Goal: Find specific page/section: Find specific page/section

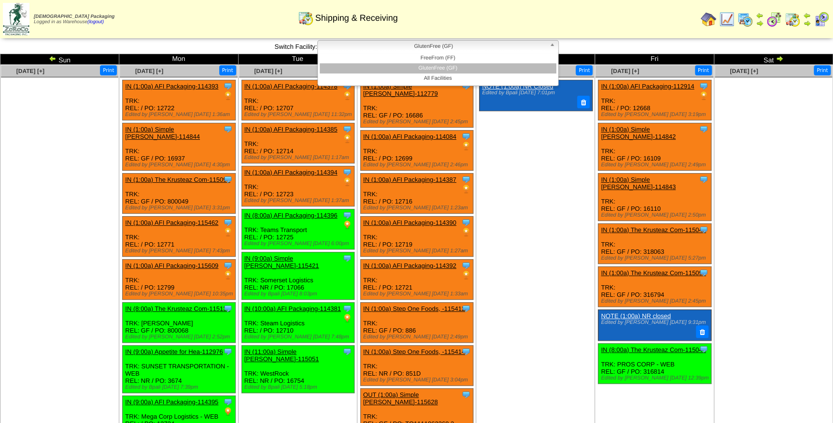
click at [339, 47] on span "GlutenFree (GF)" at bounding box center [434, 47] width 224 height 12
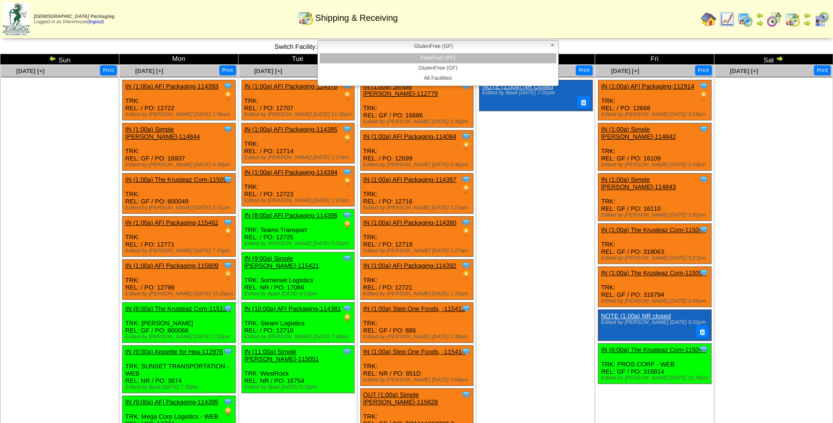
click at [349, 60] on li "FreeFrom (FF)" at bounding box center [438, 58] width 237 height 10
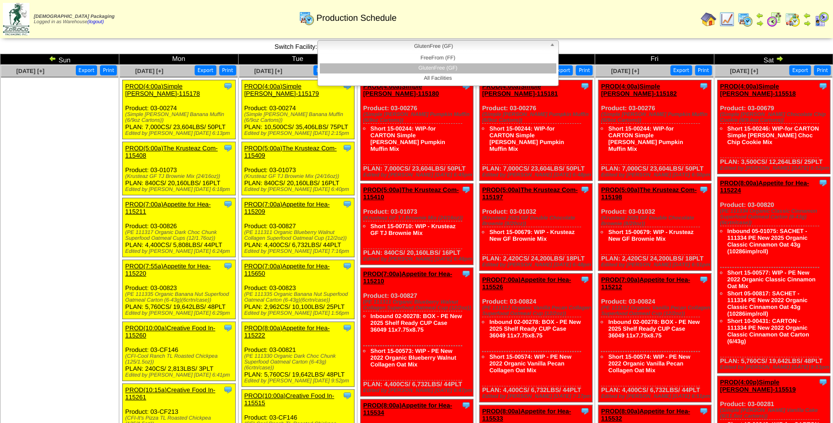
click at [365, 46] on span "GlutenFree (GF)" at bounding box center [434, 47] width 224 height 12
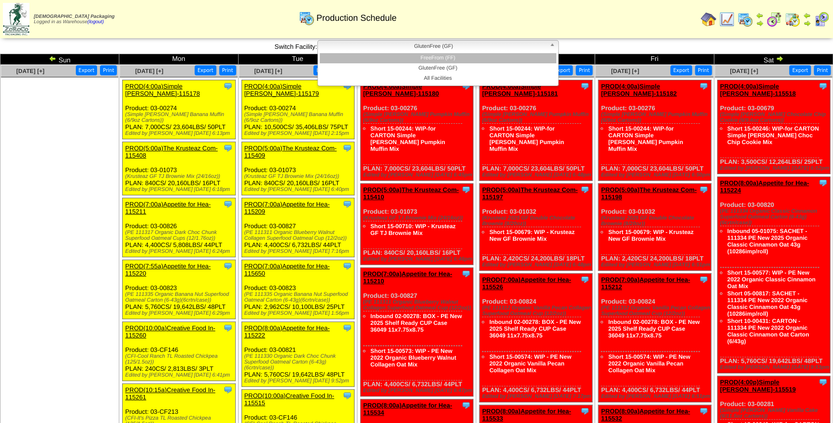
click at [372, 56] on li "FreeFrom (FF)" at bounding box center [438, 58] width 237 height 10
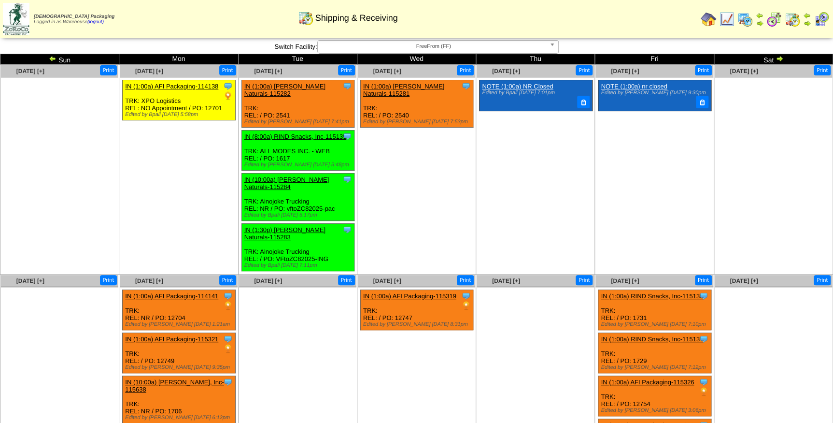
click at [372, 47] on span "FreeFrom (FF)" at bounding box center [434, 47] width 224 height 12
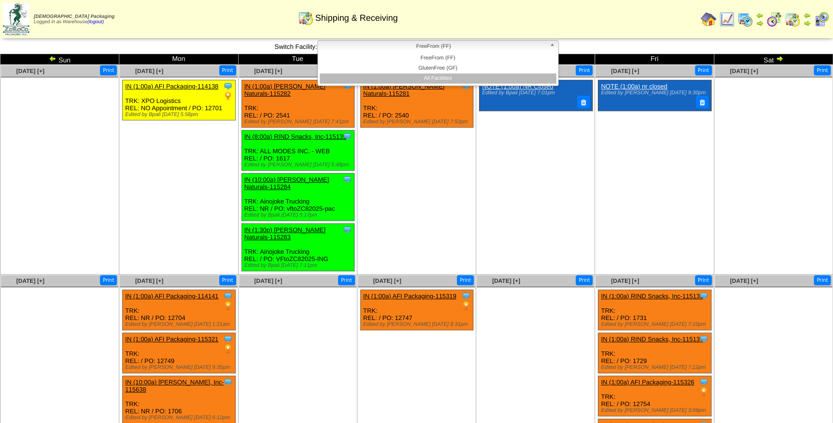
click at [386, 78] on li "All Facilities" at bounding box center [438, 78] width 237 height 10
